Goal: Answer question/provide support: Share knowledge or assist other users

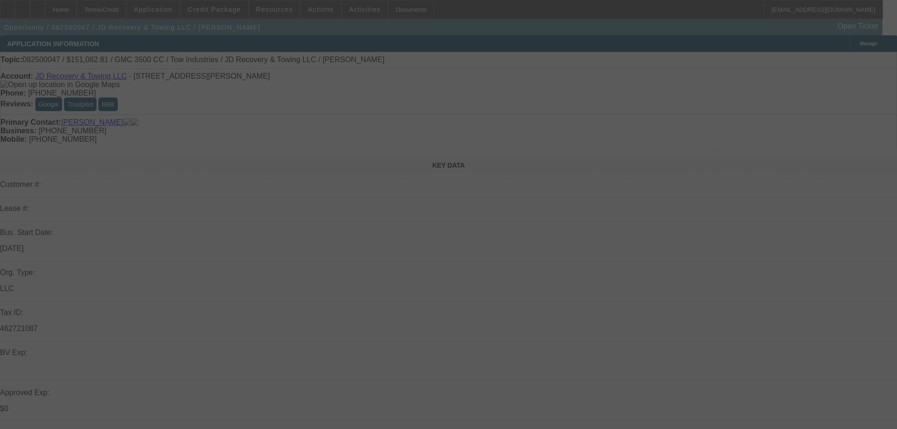
select select "0"
select select "0.1"
select select "4"
select select "0"
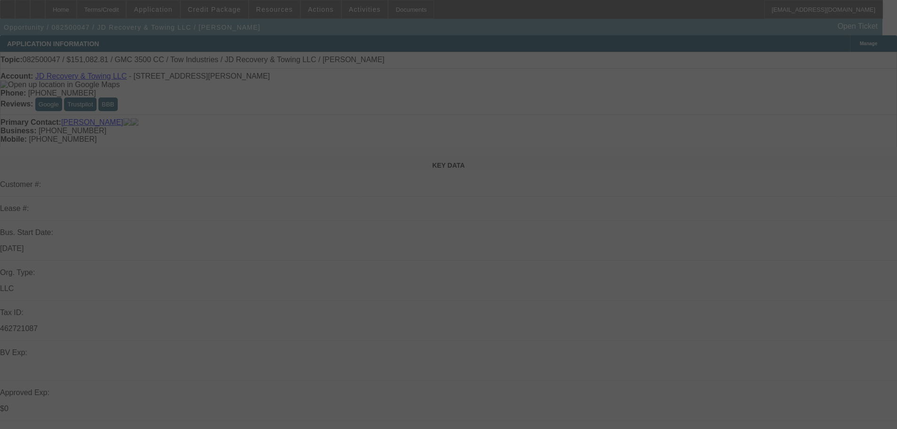
select select "0"
select select "0.1"
select select "4"
select select "0"
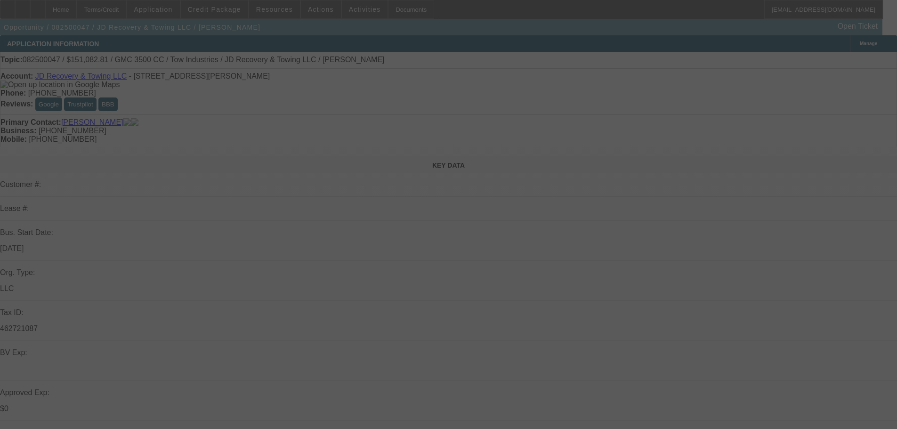
select select "0.1"
select select "4"
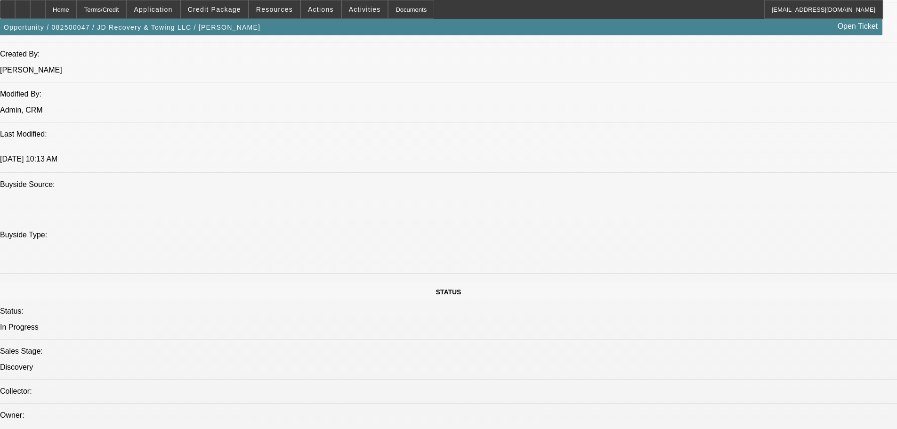
scroll to position [1224, 0]
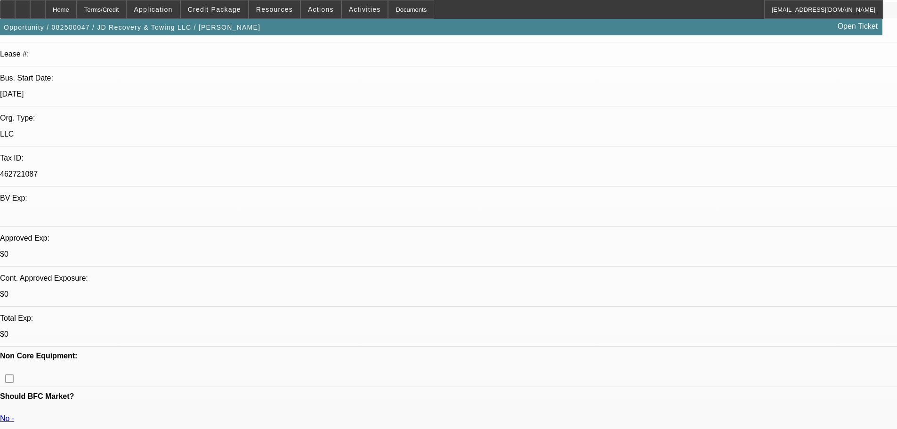
scroll to position [94, 0]
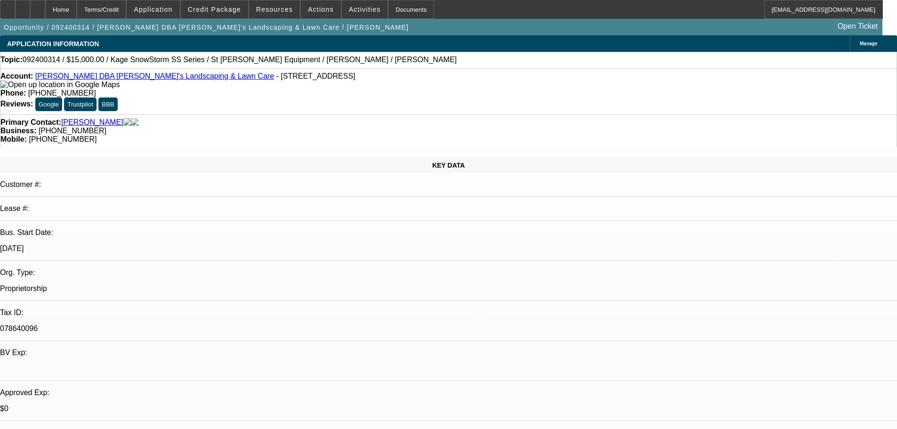
select select "0"
select select "6"
select select "0"
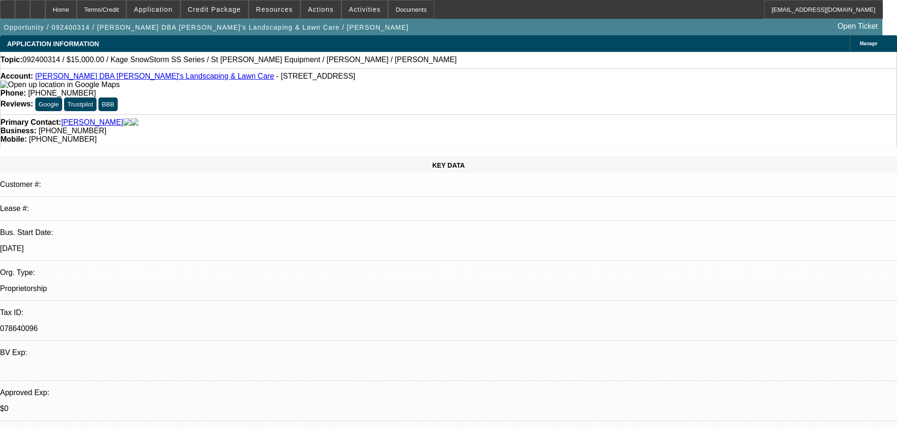
select select "0"
select select "6"
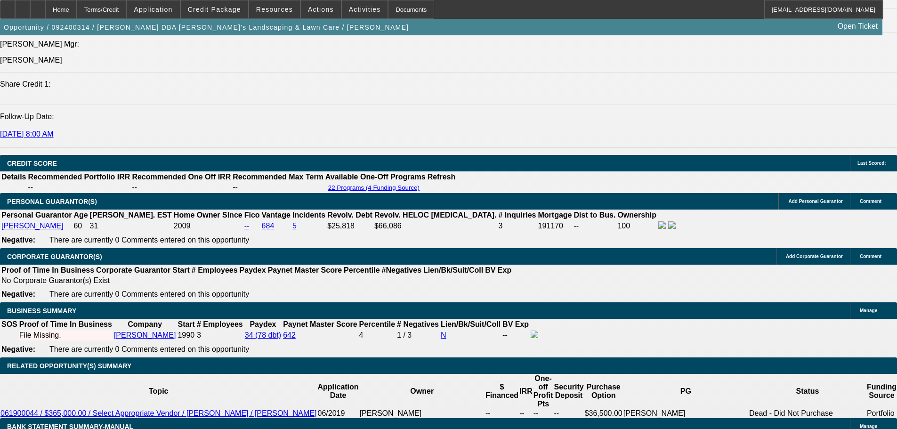
scroll to position [1224, 0]
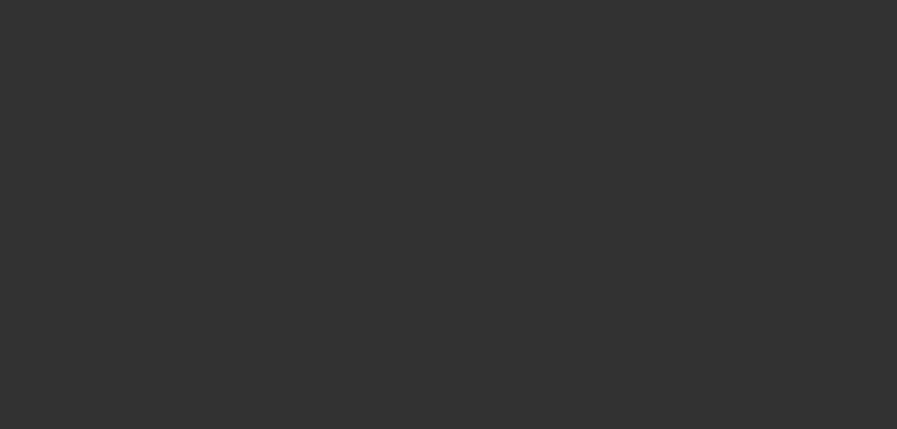
select select "0"
select select "2"
select select "0"
select select "18"
select select "0"
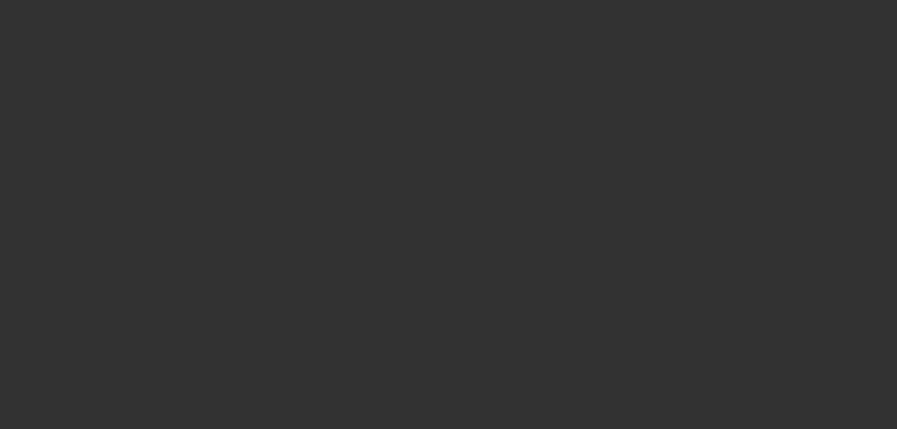
select select "2"
select select "0"
select select "18"
select select "0"
select select "2"
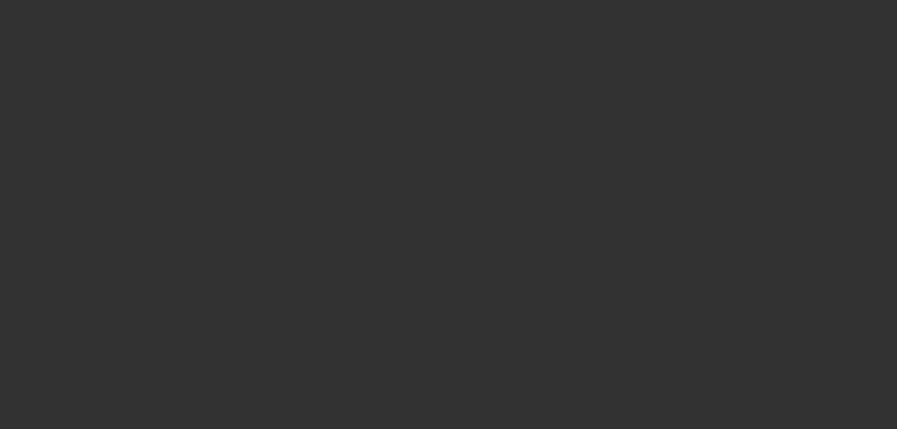
select select "2"
select select "0.2"
select select "4"
select select "0"
select select "2"
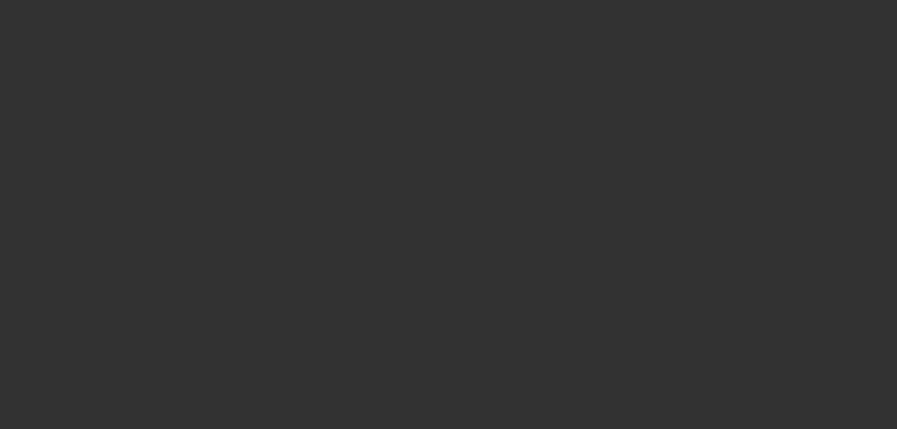
select select "2"
select select "0.2"
select select "4"
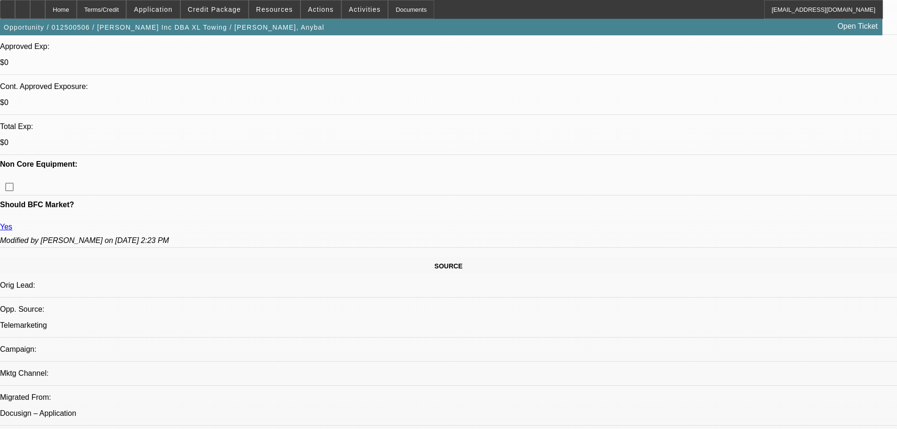
scroll to position [283, 0]
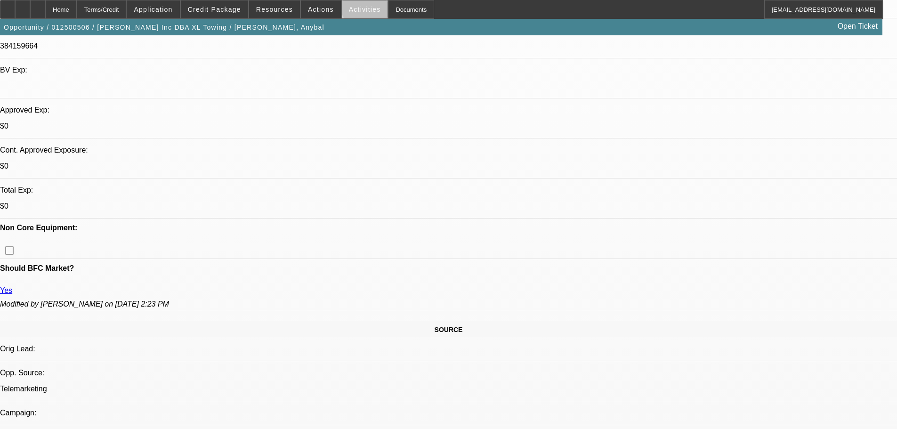
click at [360, 6] on span "Activities" at bounding box center [365, 10] width 32 height 8
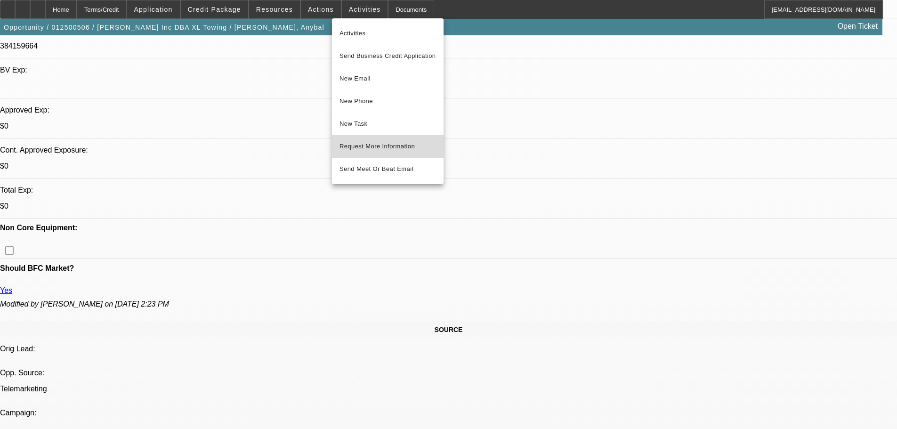
click at [382, 142] on span "Request More Information" at bounding box center [388, 146] width 97 height 11
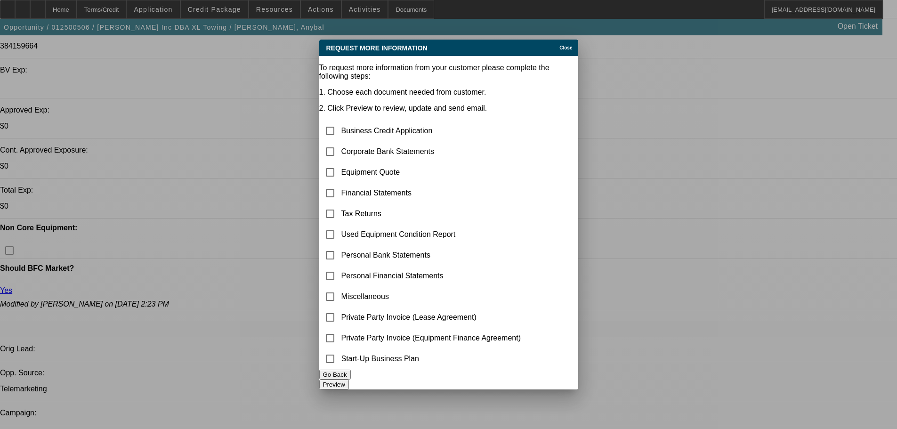
scroll to position [0, 0]
click at [340, 142] on input "checkbox" at bounding box center [330, 151] width 19 height 19
checkbox input "true"
click at [340, 163] on input "checkbox" at bounding box center [330, 172] width 19 height 19
checkbox input "true"
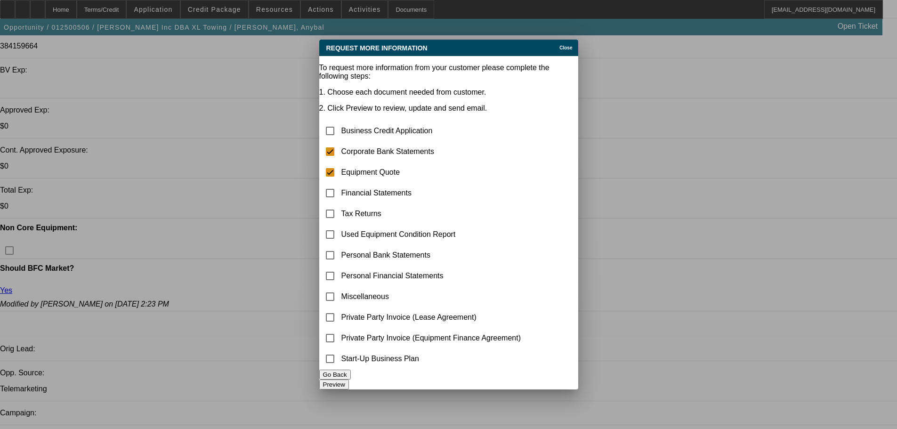
click at [349, 380] on button "Preview" at bounding box center [334, 385] width 30 height 10
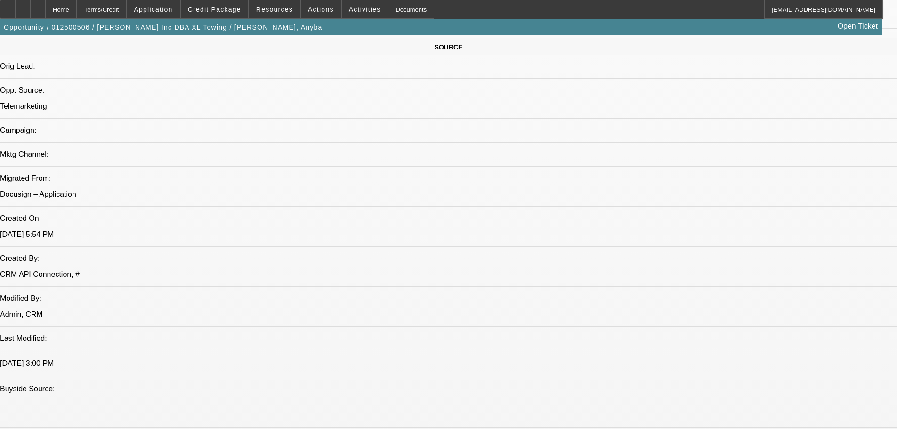
scroll to position [565, 0]
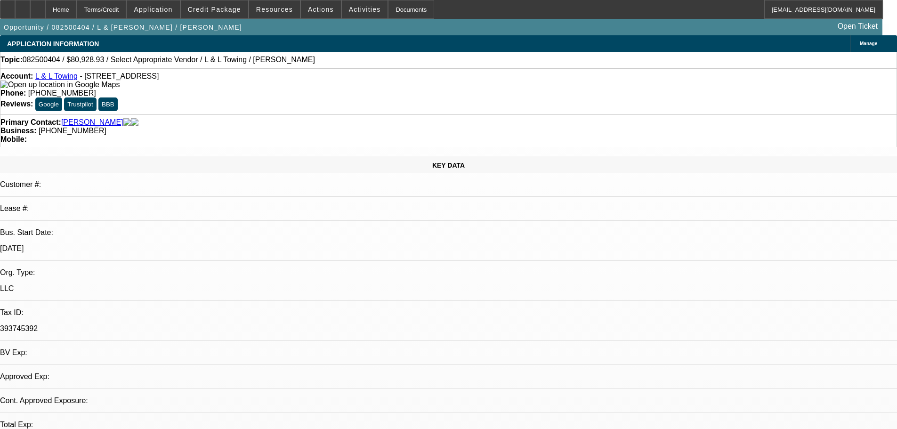
select select "0"
select select "2"
select select "0.1"
select select "4"
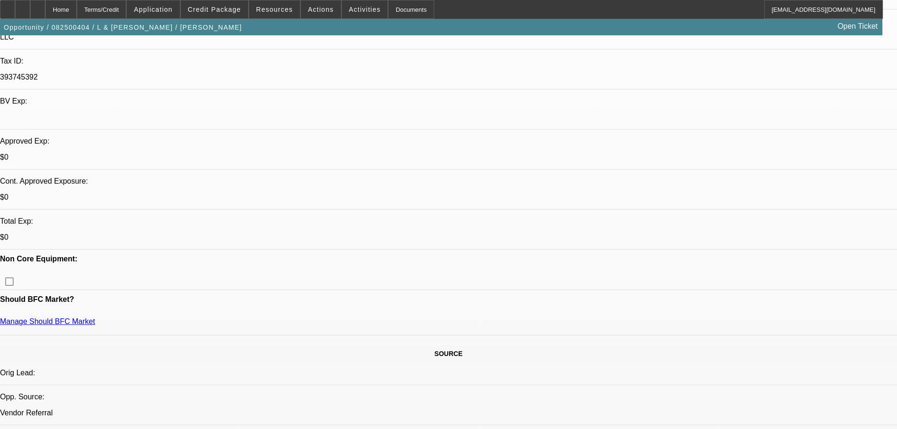
scroll to position [283, 0]
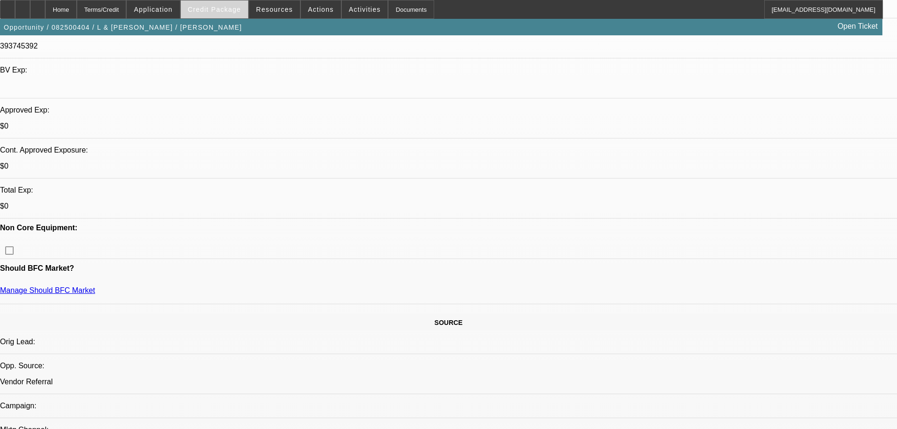
click at [242, 16] on span at bounding box center [214, 9] width 67 height 23
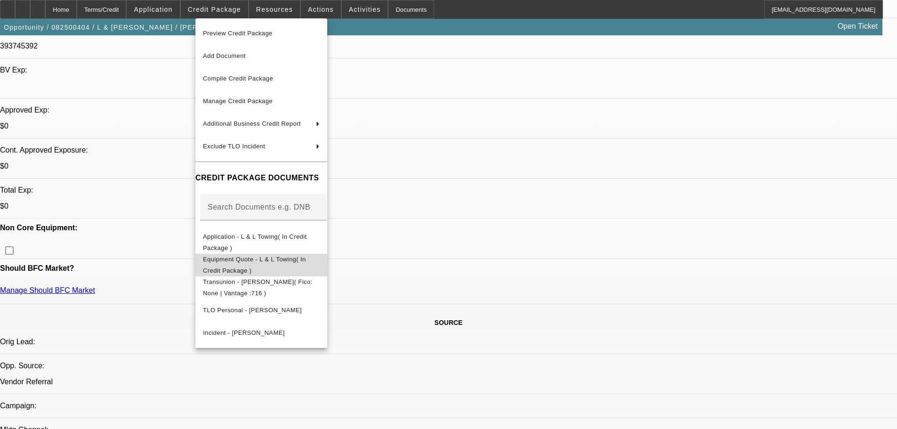
click at [251, 262] on span "Equipment Quote - L & L Towing( In Credit Package )" at bounding box center [254, 265] width 103 height 18
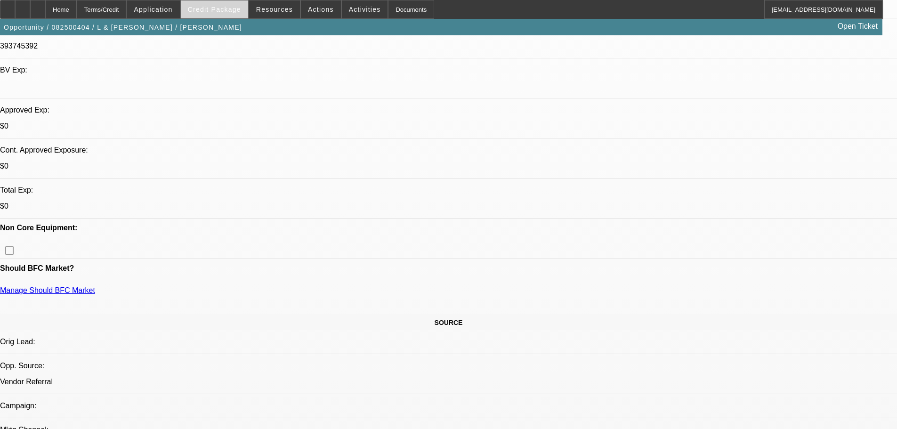
click at [222, 11] on span "Credit Package" at bounding box center [214, 10] width 53 height 8
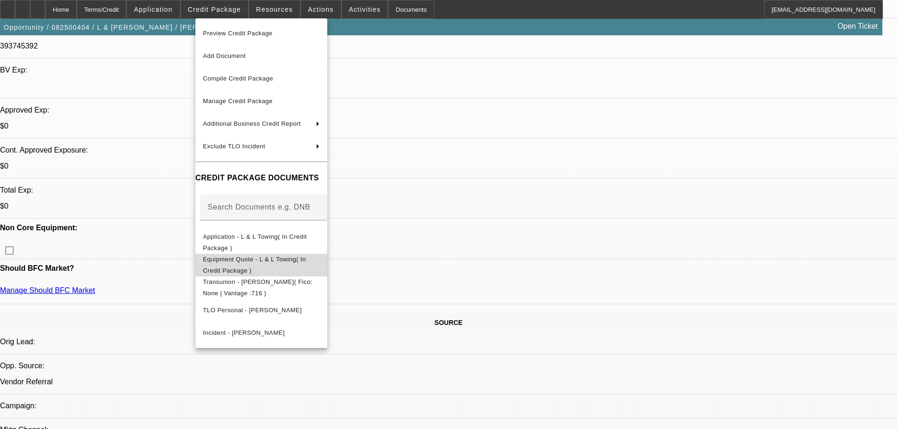
click at [306, 263] on span "Equipment Quote - L & L Towing( In Credit Package )" at bounding box center [254, 265] width 103 height 18
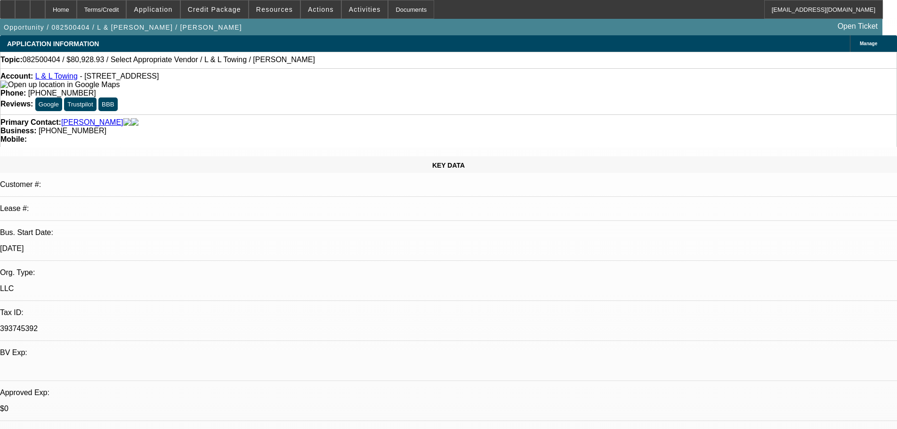
select select "0"
select select "2"
select select "0.1"
select select "4"
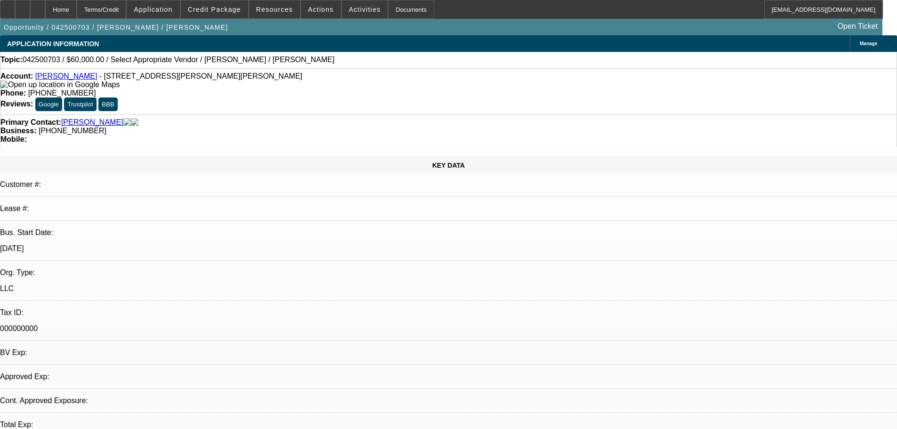
select select "0"
select select "2"
select select "0.1"
select select "1"
select select "2"
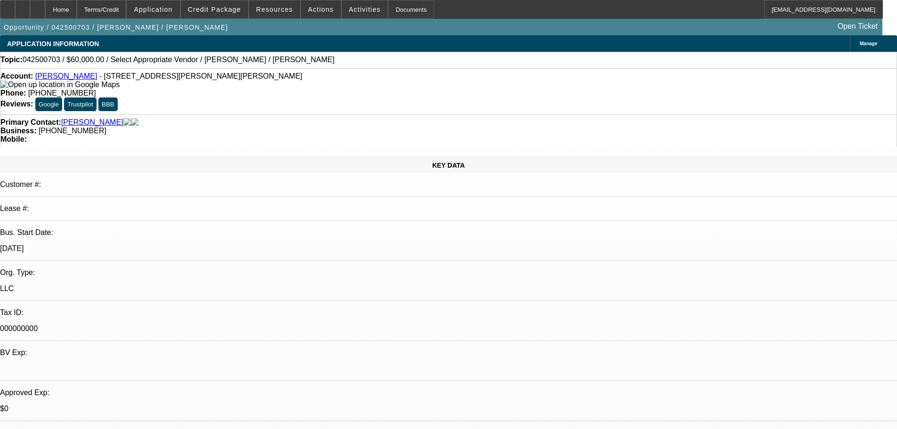
select select "4"
